Goal: Task Accomplishment & Management: Manage account settings

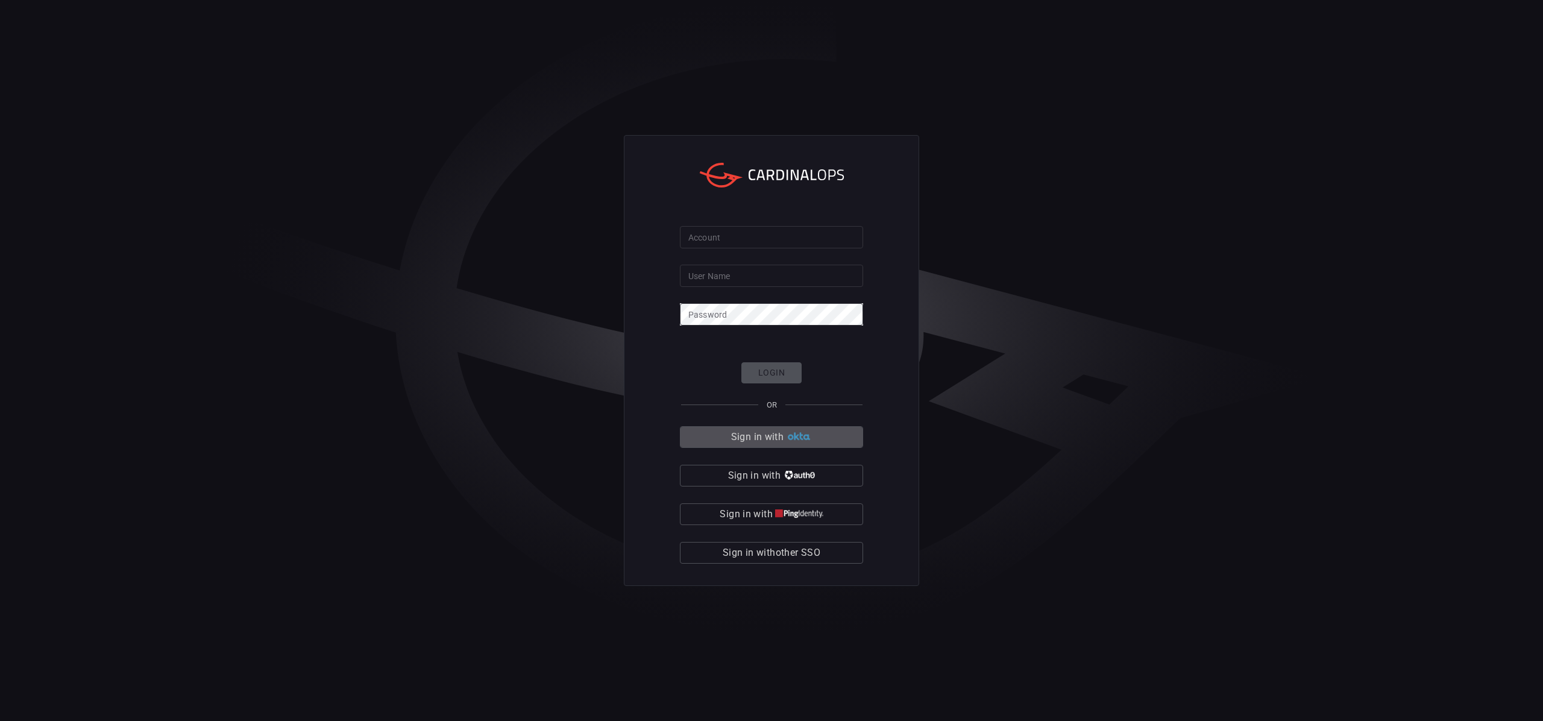
click at [816, 444] on button "Sign in with" at bounding box center [771, 437] width 183 height 22
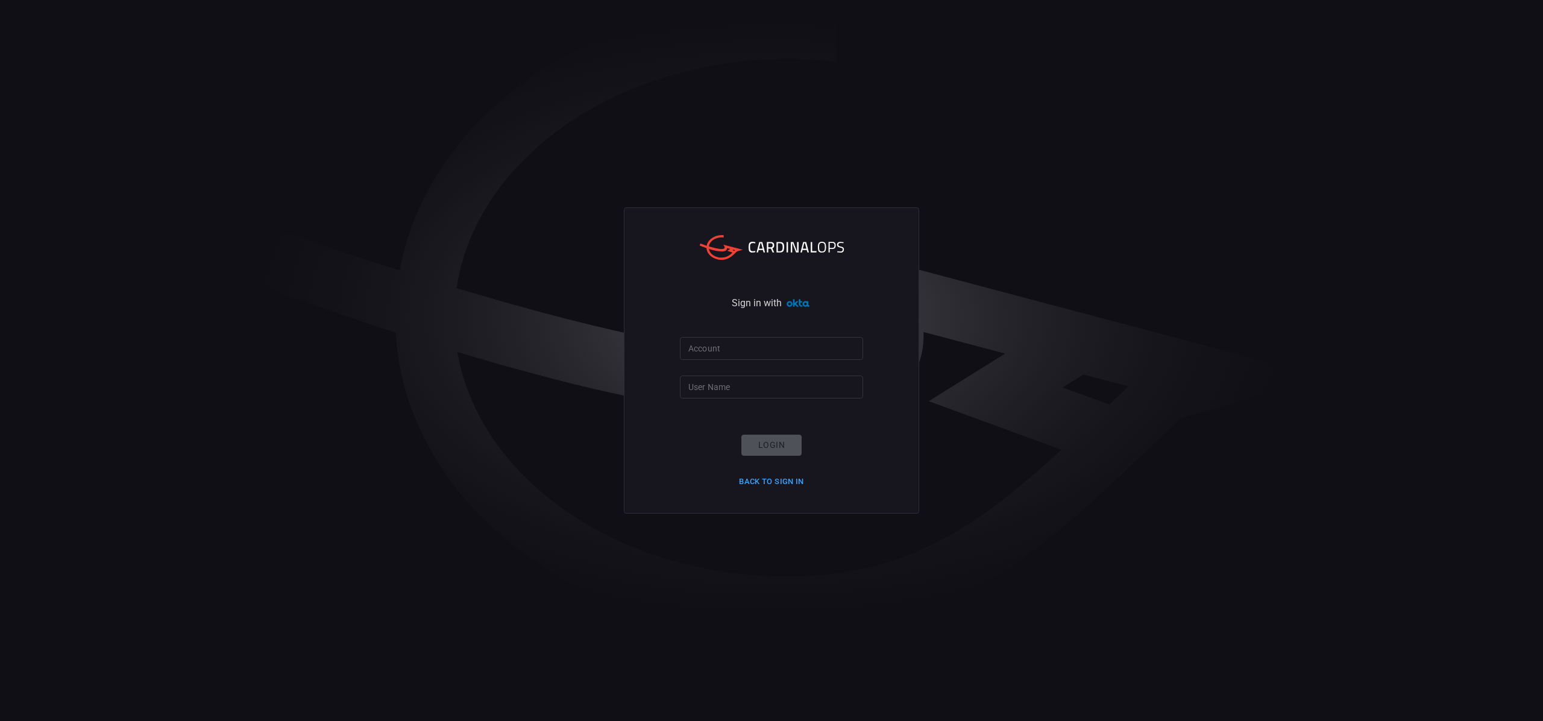
click at [725, 349] on input "Account" at bounding box center [771, 348] width 183 height 22
type input "nutanix"
click at [740, 385] on input "User Name" at bounding box center [771, 387] width 183 height 22
type input "darko.blagojevic@nutanix.com"
click at [776, 444] on button "Login" at bounding box center [772, 445] width 60 height 21
